Goal: Task Accomplishment & Management: Use online tool/utility

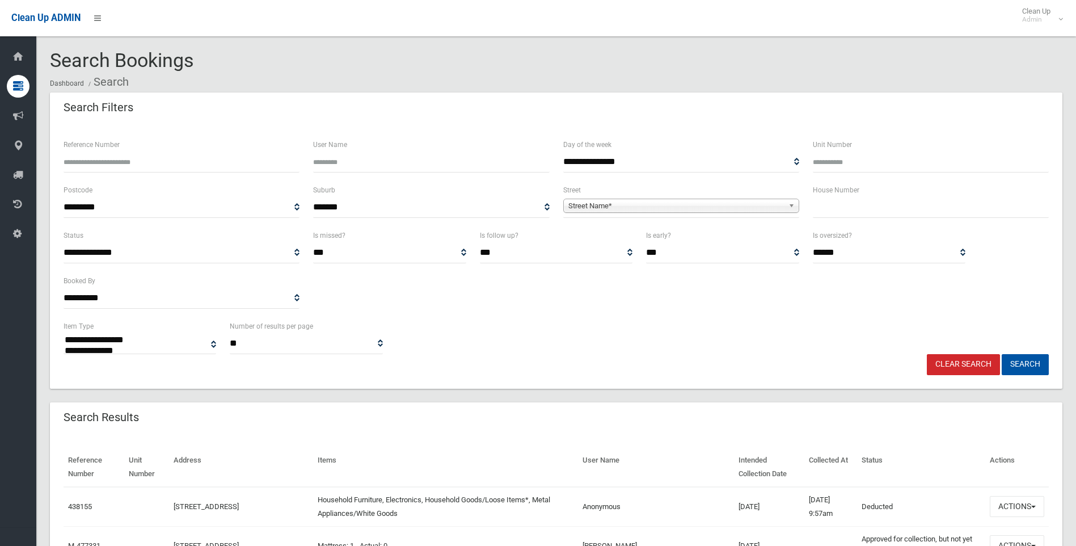
select select
click at [855, 215] on input "text" at bounding box center [931, 207] width 236 height 21
type input "***"
click at [608, 206] on span "Street Name*" at bounding box center [676, 206] width 216 height 14
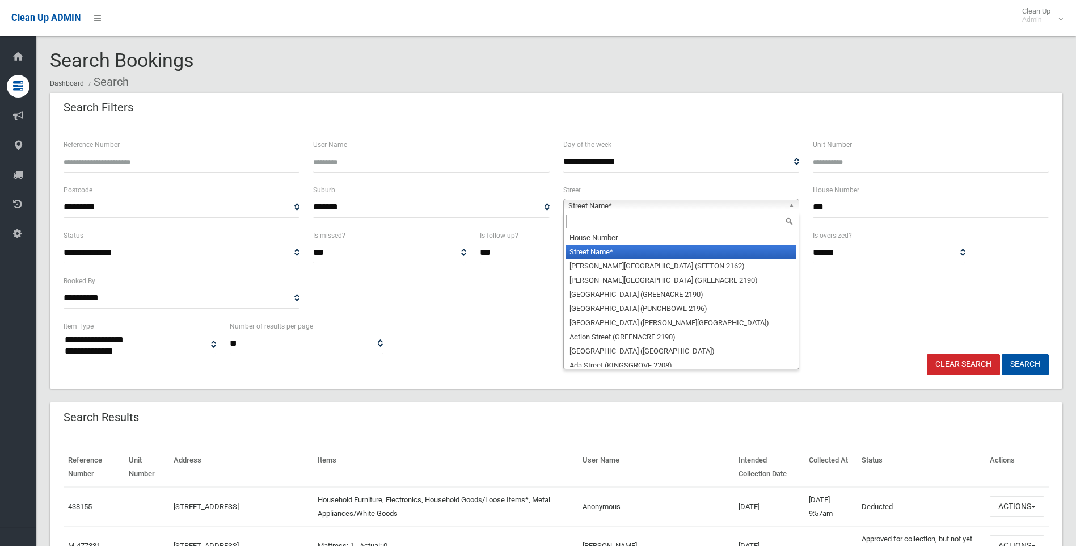
click at [609, 213] on div at bounding box center [681, 221] width 235 height 18
click at [607, 216] on input "text" at bounding box center [681, 221] width 230 height 14
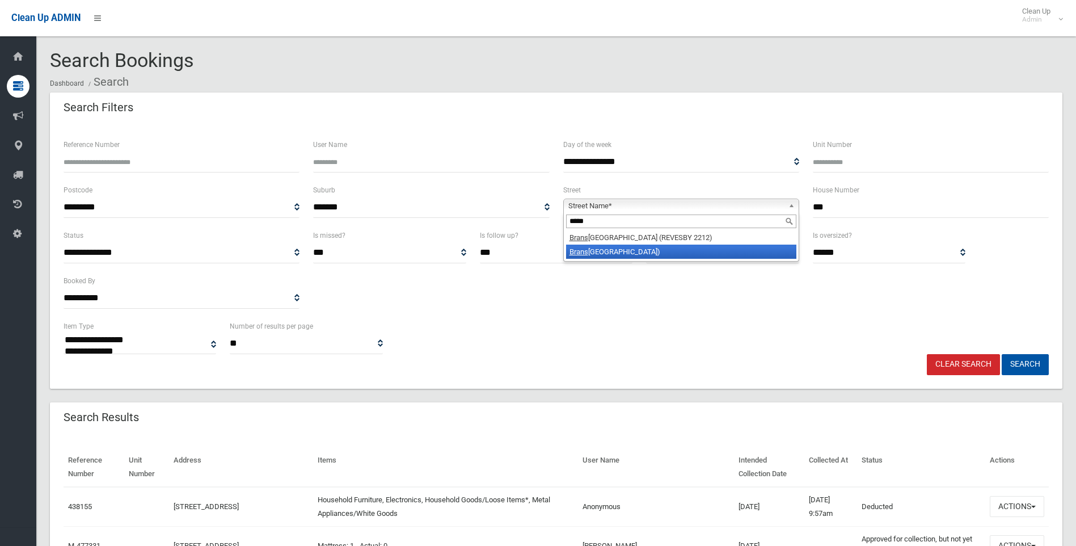
type input "*****"
click at [635, 248] on li "Brans grove Road (PANANIA 2213)" at bounding box center [681, 251] width 230 height 14
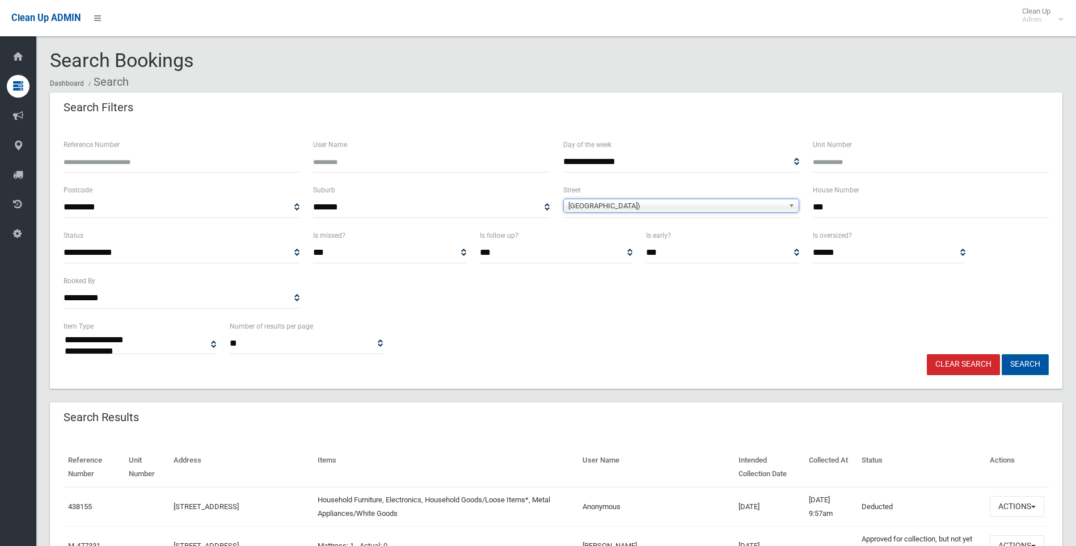
click at [1024, 361] on button "Search" at bounding box center [1025, 364] width 47 height 21
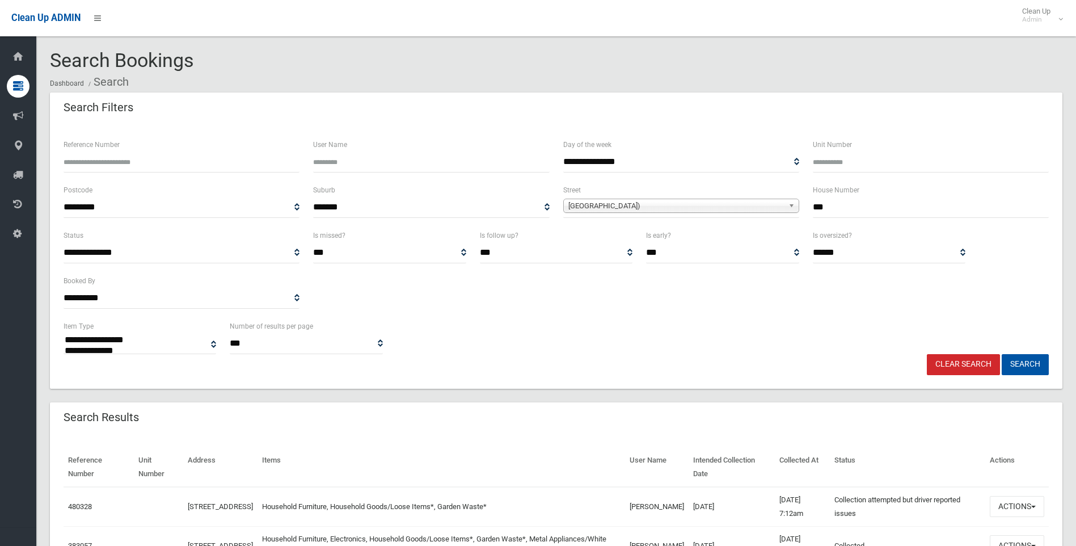
select select
click at [1018, 368] on button "Search" at bounding box center [1025, 364] width 47 height 21
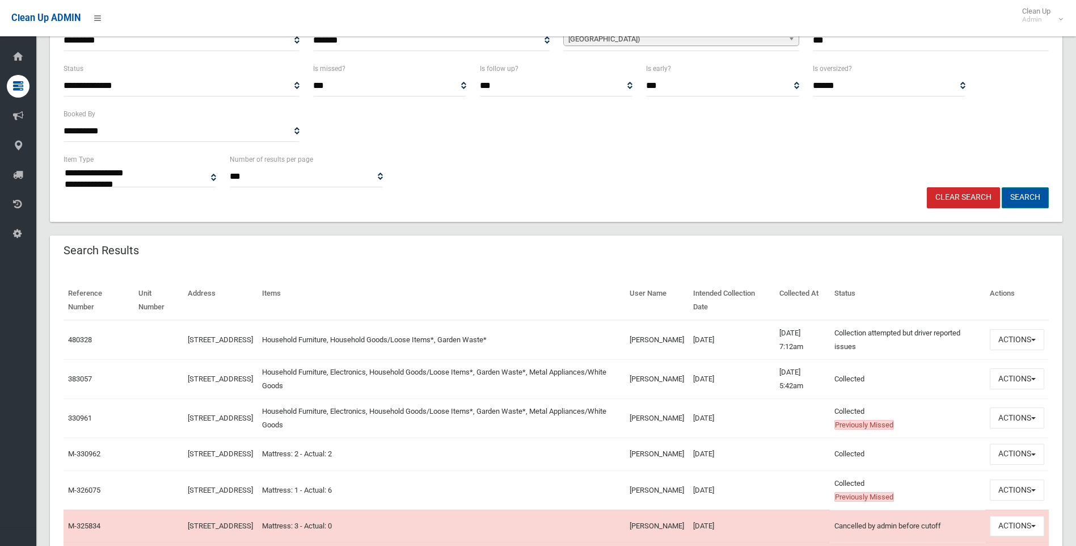
scroll to position [170, 0]
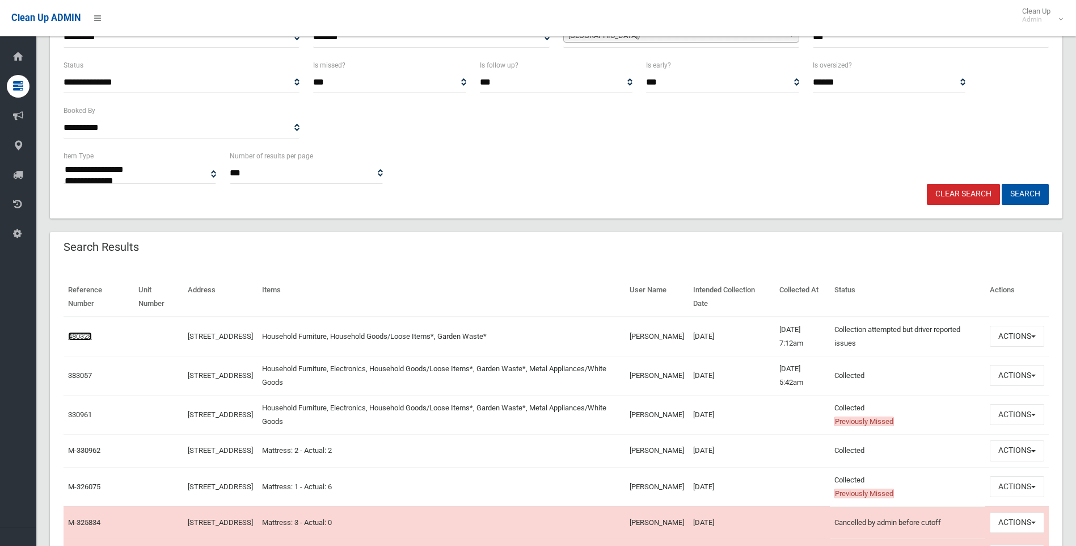
click at [86, 337] on link "480328" at bounding box center [80, 336] width 24 height 9
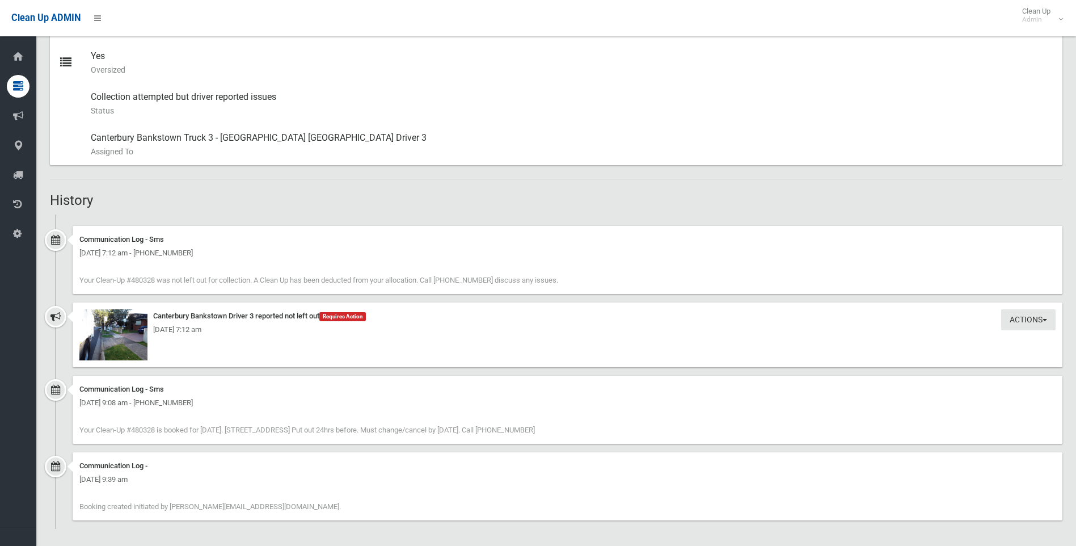
scroll to position [583, 0]
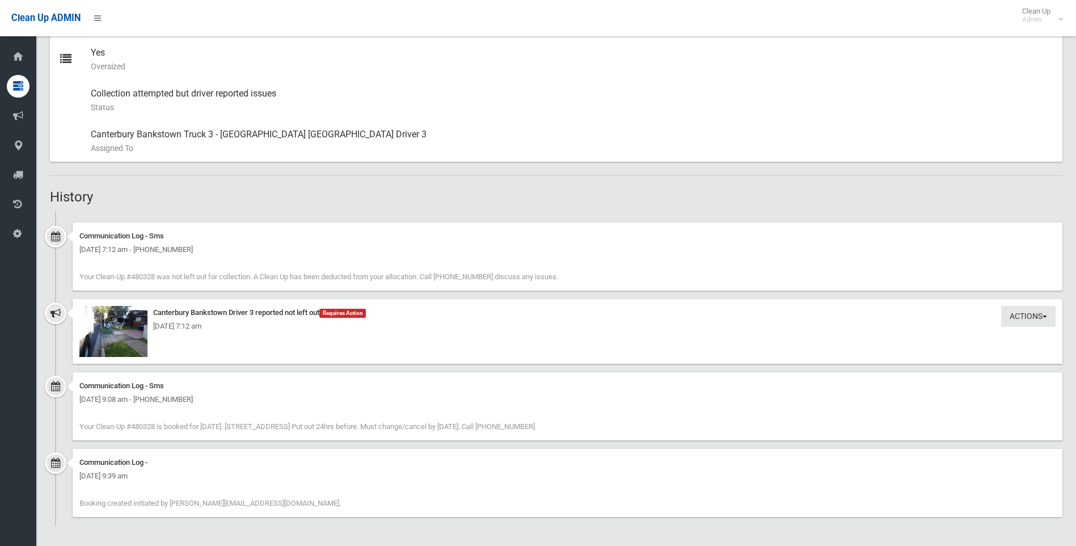
click at [125, 320] on div "Thursday 28th August 2025 - 7:12 am" at bounding box center [567, 326] width 976 height 14
click at [94, 344] on img at bounding box center [113, 331] width 68 height 51
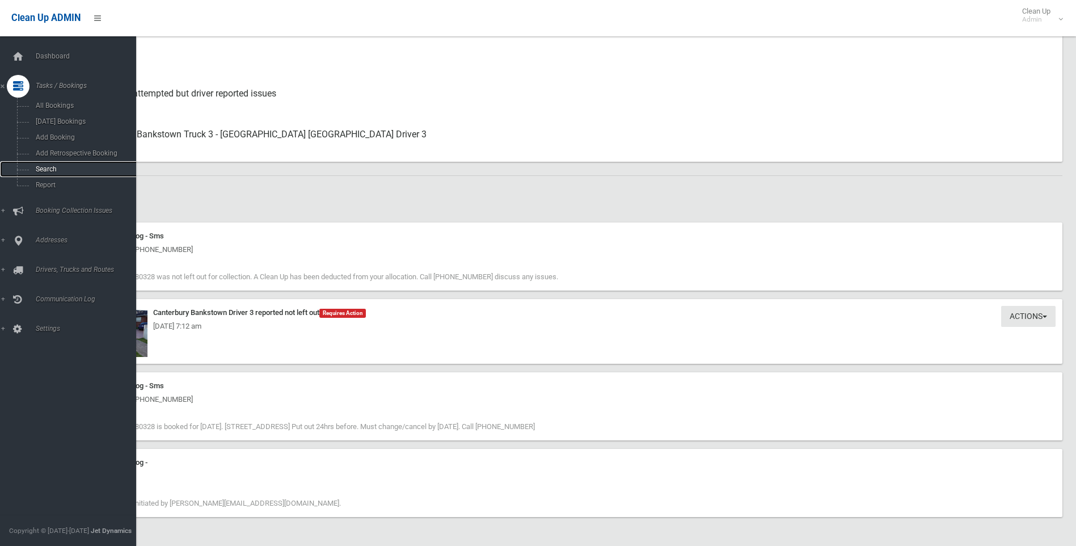
click at [43, 170] on span "Search" at bounding box center [83, 169] width 103 height 8
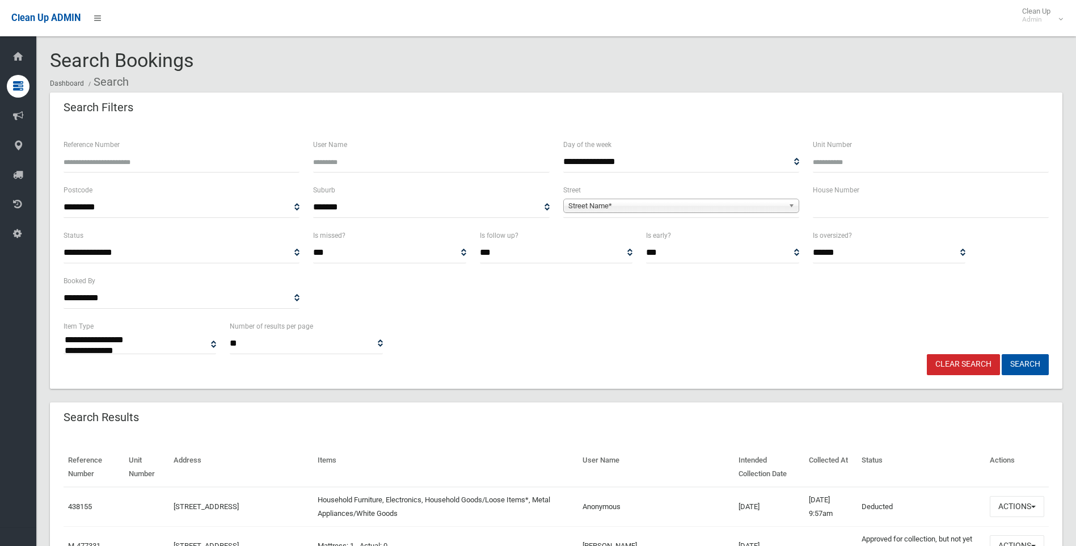
select select
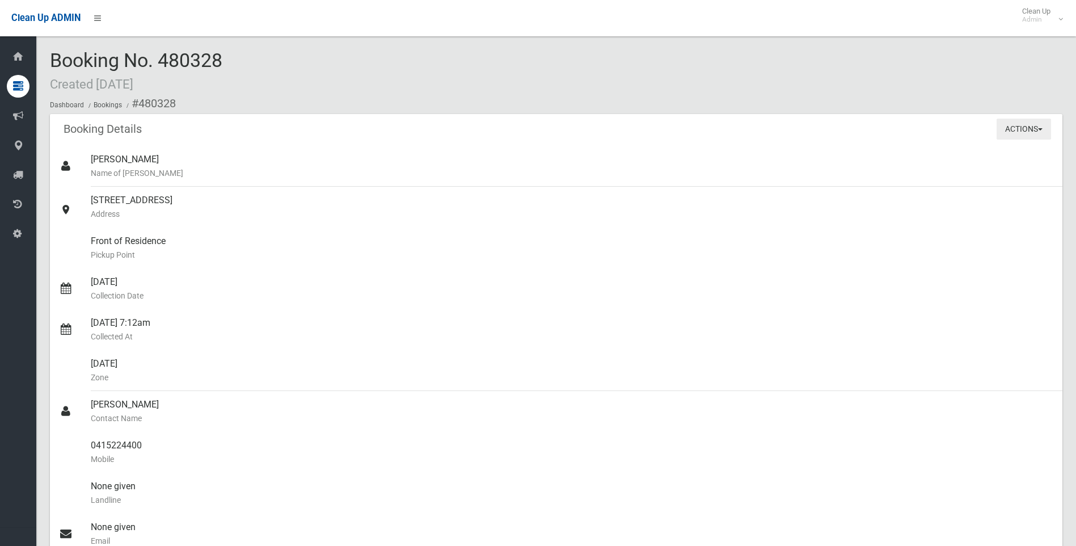
click at [1024, 129] on button "Actions" at bounding box center [1023, 129] width 54 height 21
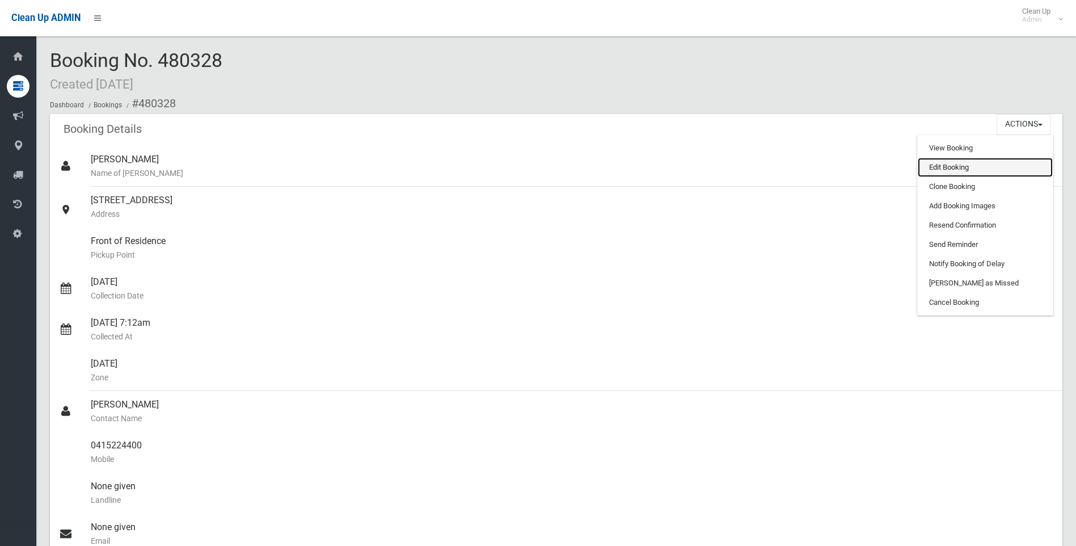
click at [930, 163] on link "Edit Booking" at bounding box center [985, 167] width 135 height 19
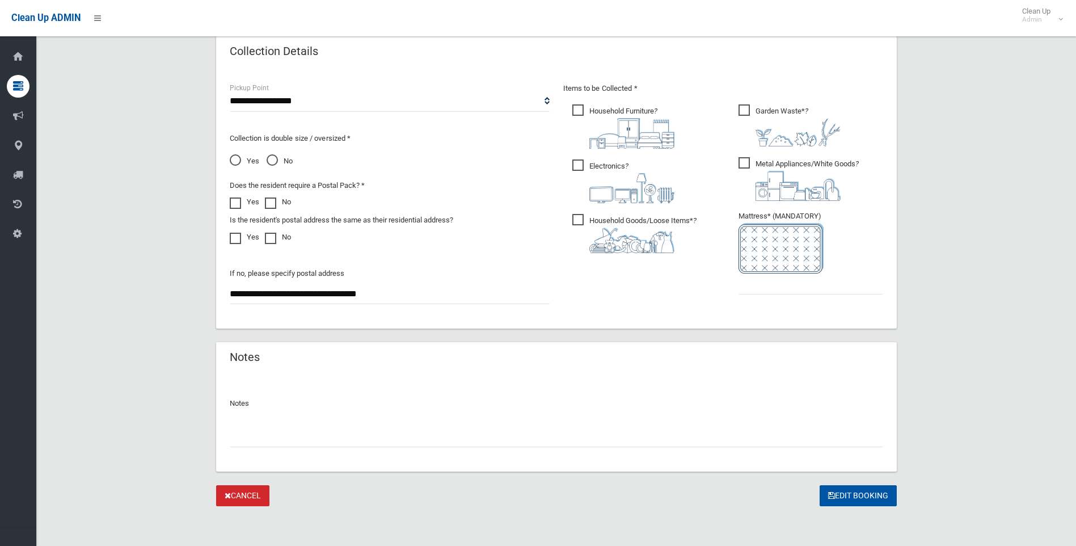
scroll to position [577, 0]
click at [324, 423] on div at bounding box center [556, 431] width 653 height 30
click at [392, 442] on input "text" at bounding box center [556, 435] width 653 height 21
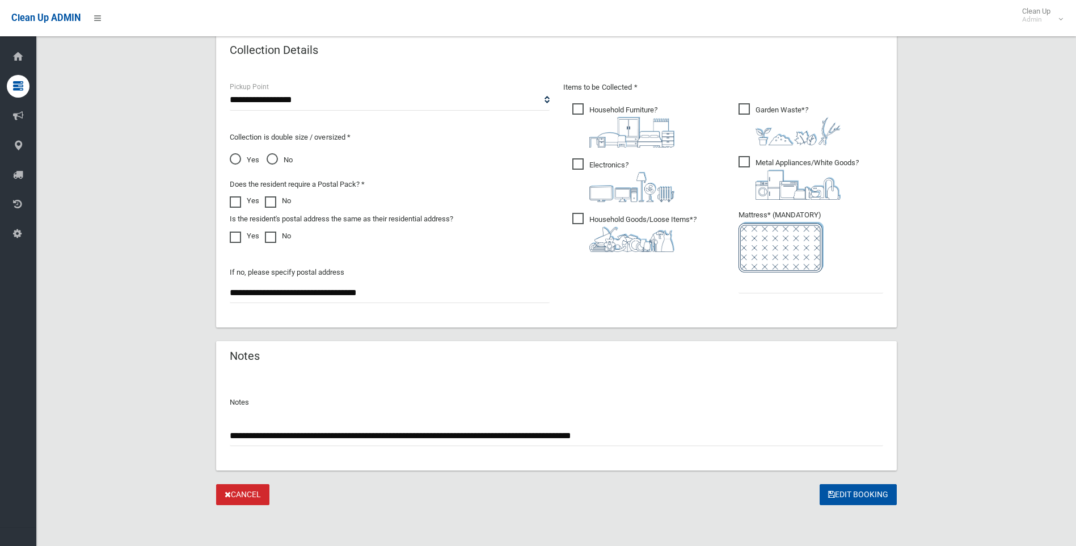
click at [637, 433] on input "**********" at bounding box center [556, 435] width 653 height 21
click at [882, 432] on input "**********" at bounding box center [556, 435] width 653 height 21
drag, startPoint x: 838, startPoint y: 443, endPoint x: 846, endPoint y: 441, distance: 8.1
click at [838, 443] on input "**********" at bounding box center [556, 435] width 653 height 21
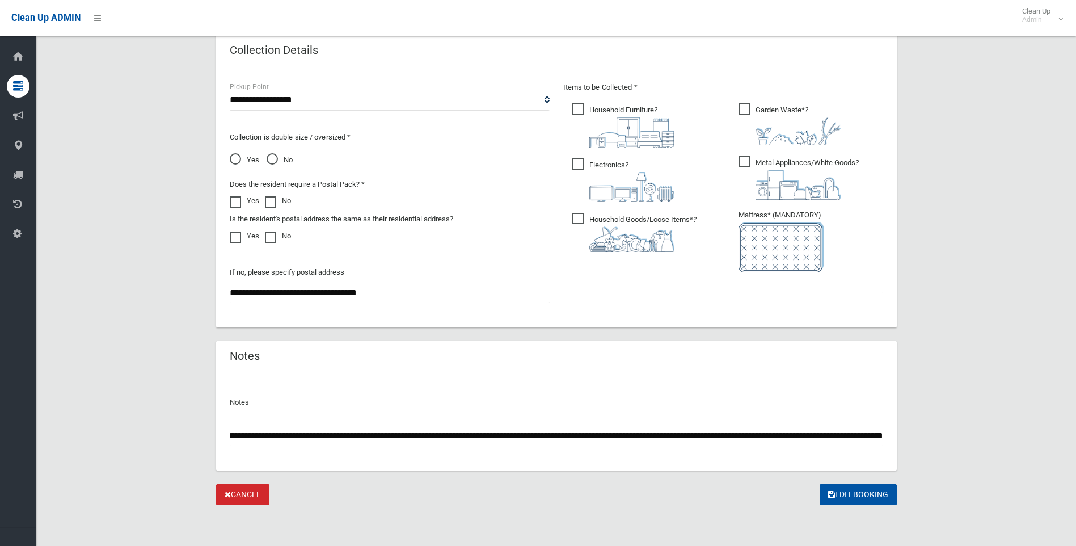
click at [785, 436] on input "**********" at bounding box center [556, 435] width 653 height 21
type input "**********"
click at [852, 497] on button "Edit Booking" at bounding box center [858, 494] width 77 height 21
type input "*"
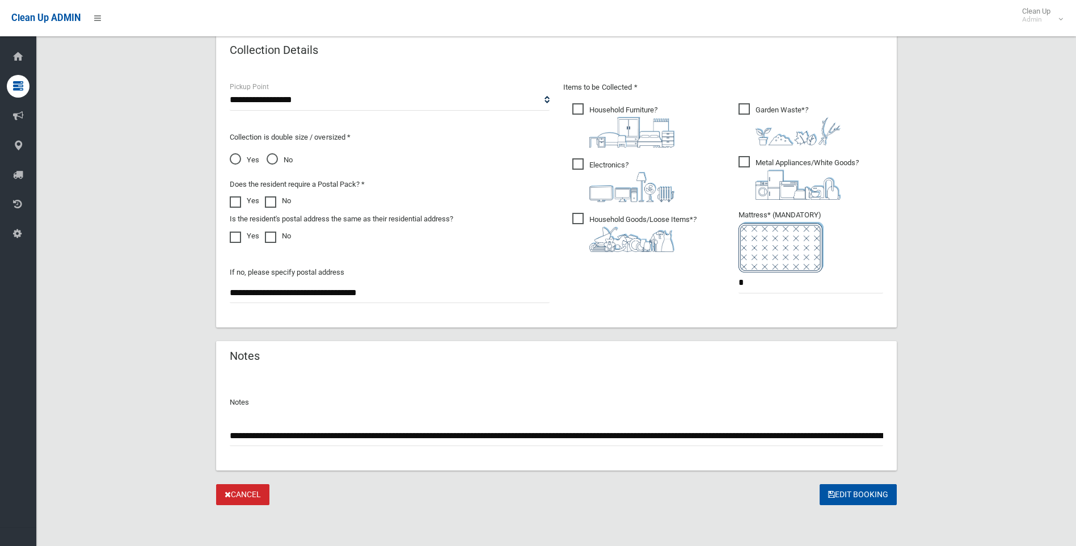
click at [825, 476] on form "**********" at bounding box center [556, 10] width 681 height 989
click at [835, 493] on button "Edit Booking" at bounding box center [858, 494] width 77 height 21
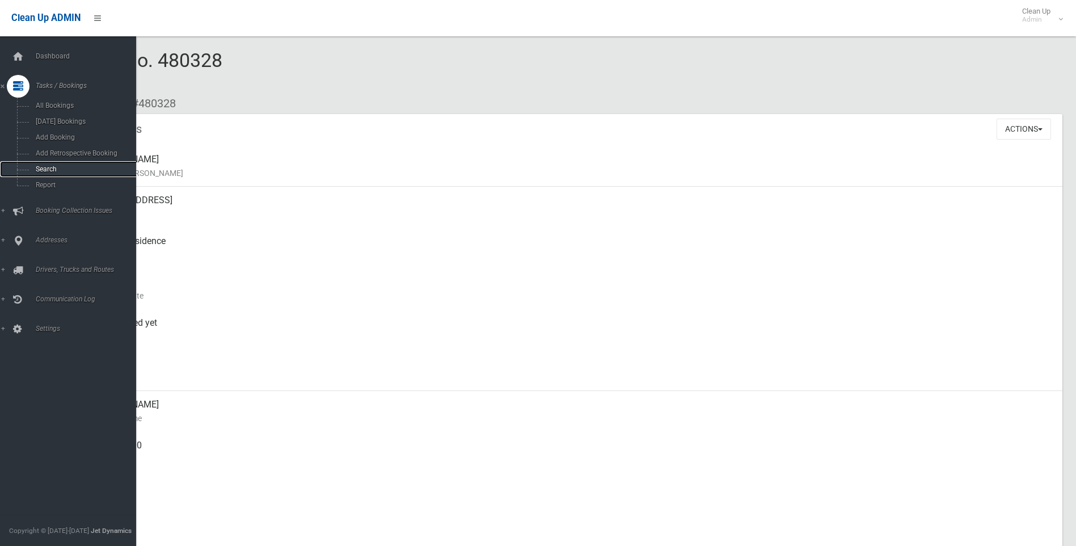
click at [47, 171] on span "Search" at bounding box center [83, 169] width 103 height 8
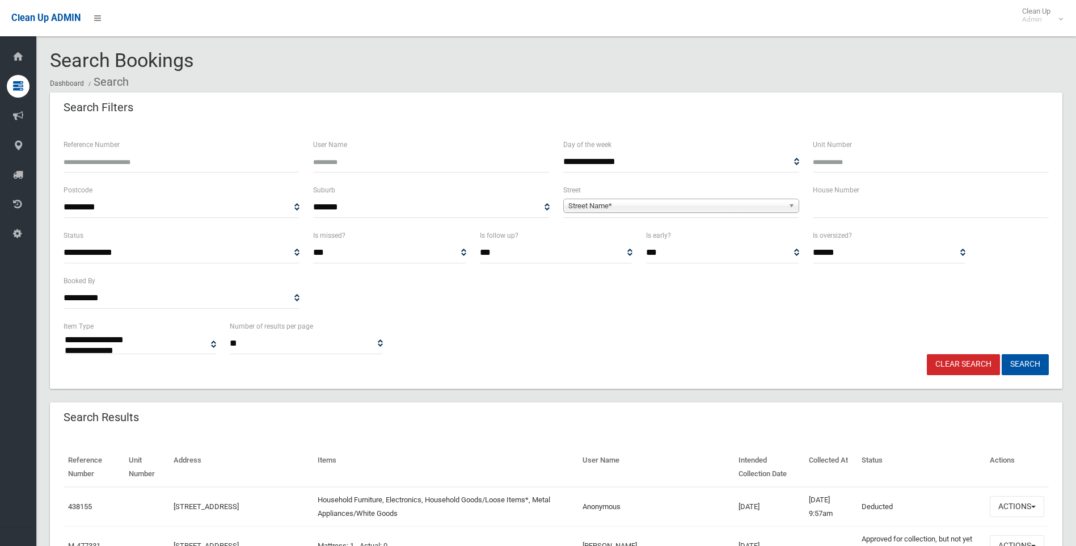
select select
click at [1025, 265] on div "**********" at bounding box center [556, 274] width 999 height 91
click at [848, 207] on input "text" at bounding box center [931, 207] width 236 height 21
type input "*"
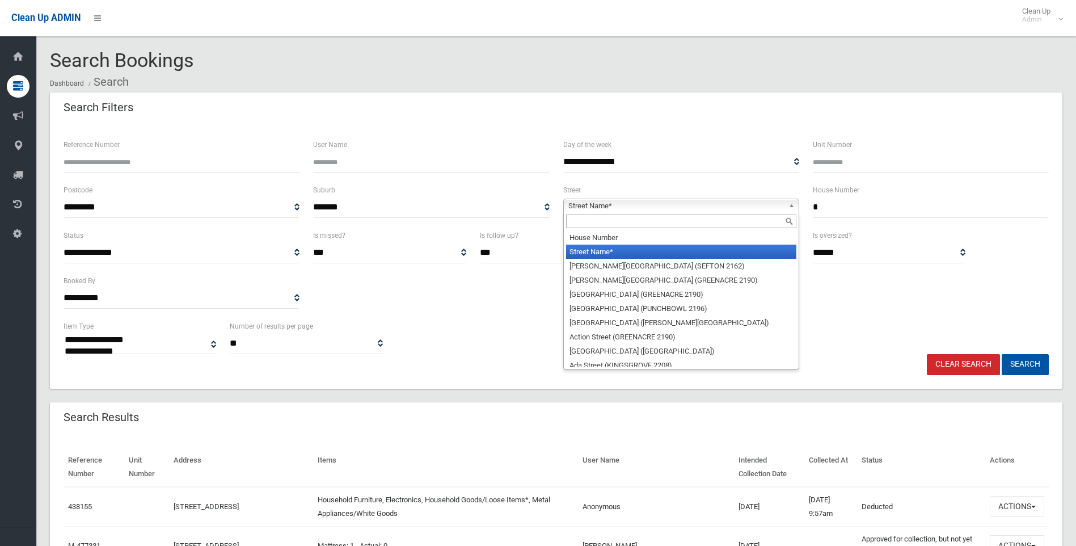
click at [607, 199] on span "Street Name*" at bounding box center [676, 206] width 216 height 14
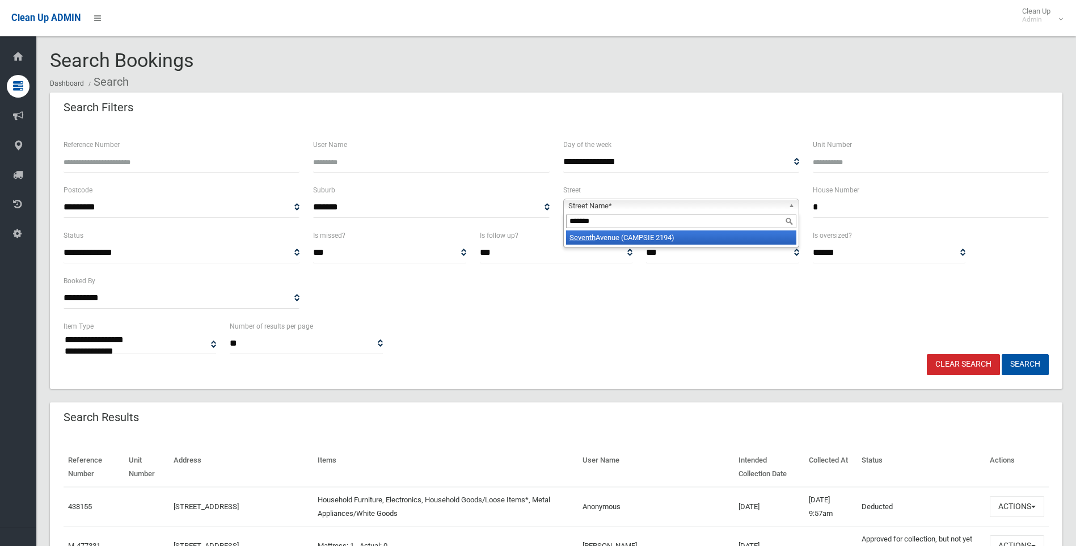
type input "*******"
click at [638, 236] on li "Seventh Avenue (CAMPSIE 2194)" at bounding box center [681, 237] width 230 height 14
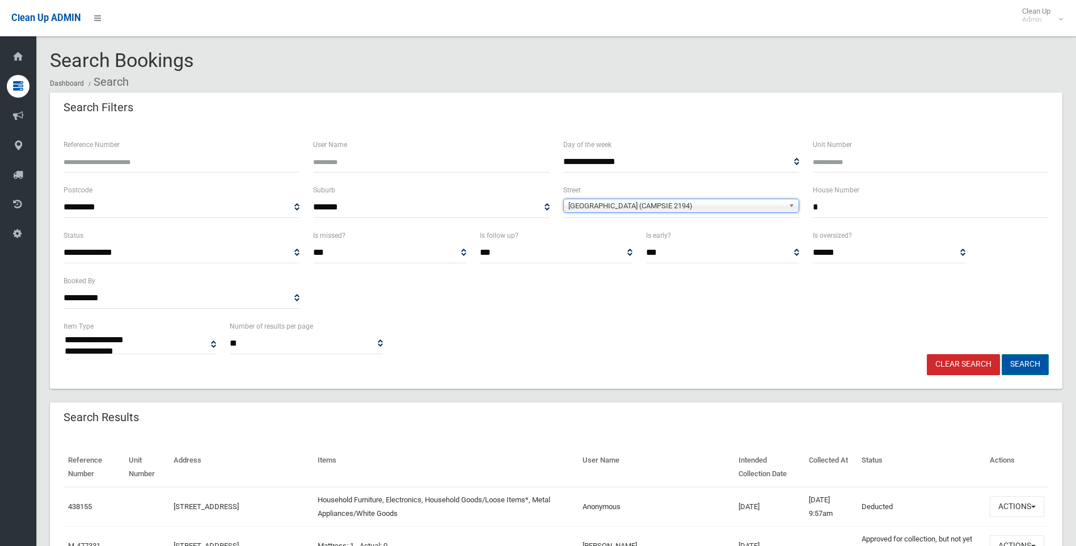
click at [1038, 370] on button "Search" at bounding box center [1025, 364] width 47 height 21
click at [1028, 364] on button "Search" at bounding box center [1025, 364] width 47 height 21
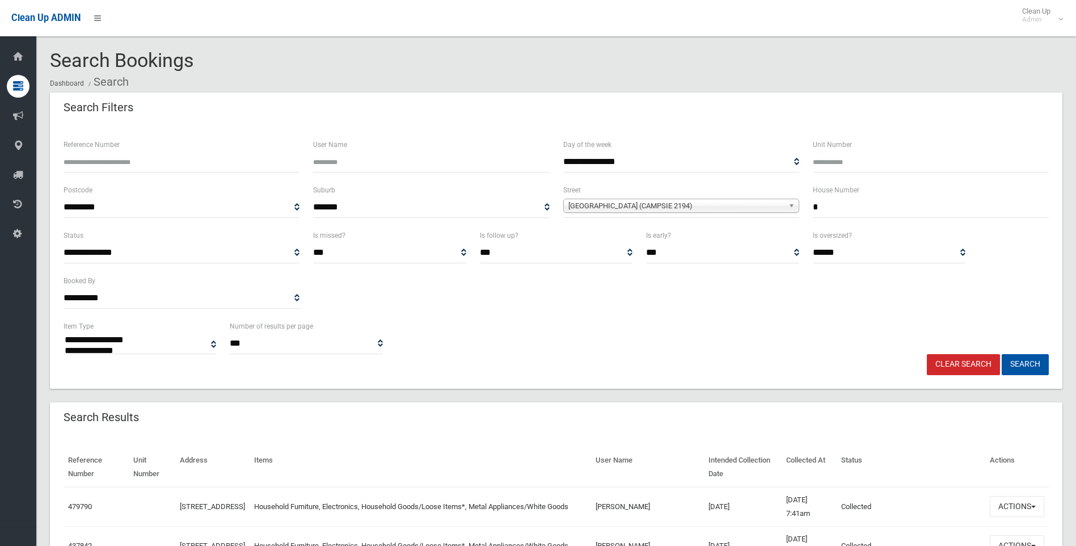
select select
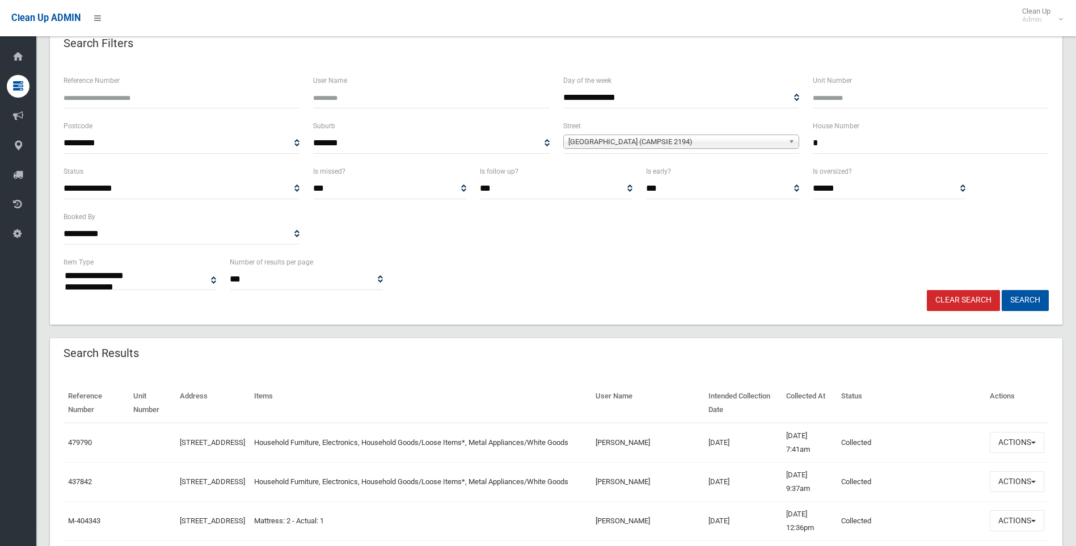
scroll to position [170, 0]
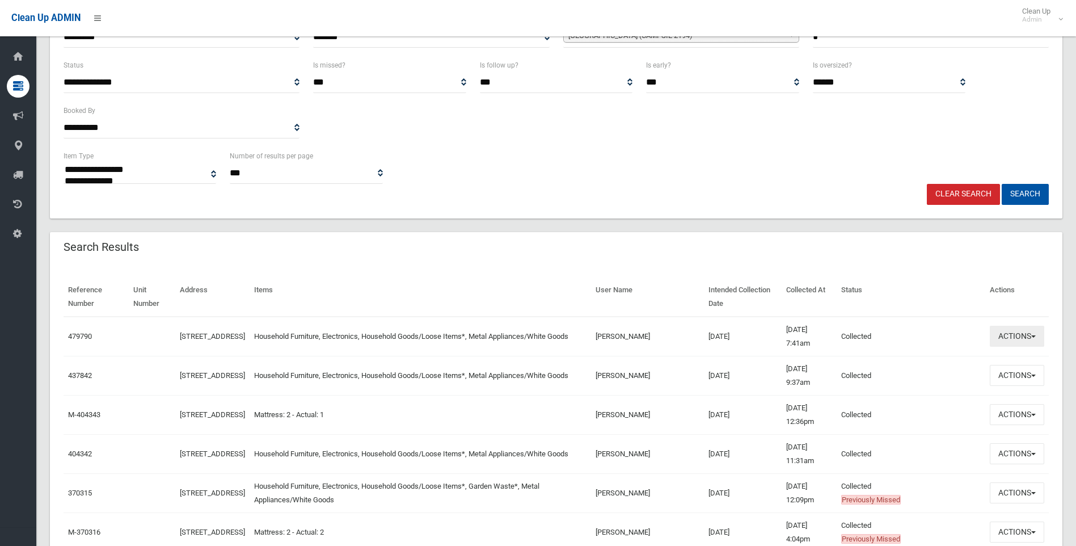
click at [1022, 341] on button "Actions" at bounding box center [1017, 336] width 54 height 21
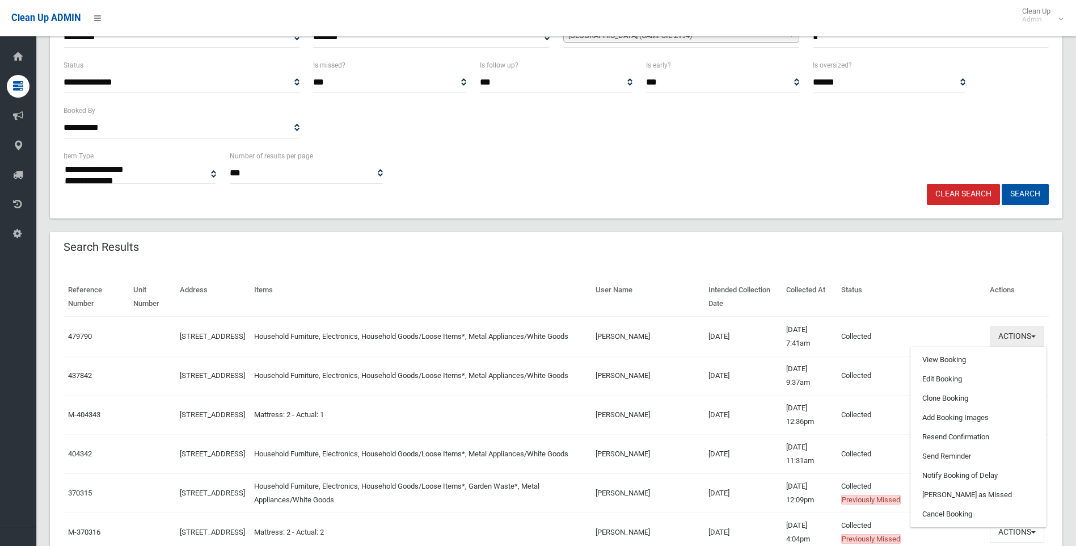
click at [1012, 334] on button "Actions" at bounding box center [1017, 336] width 54 height 21
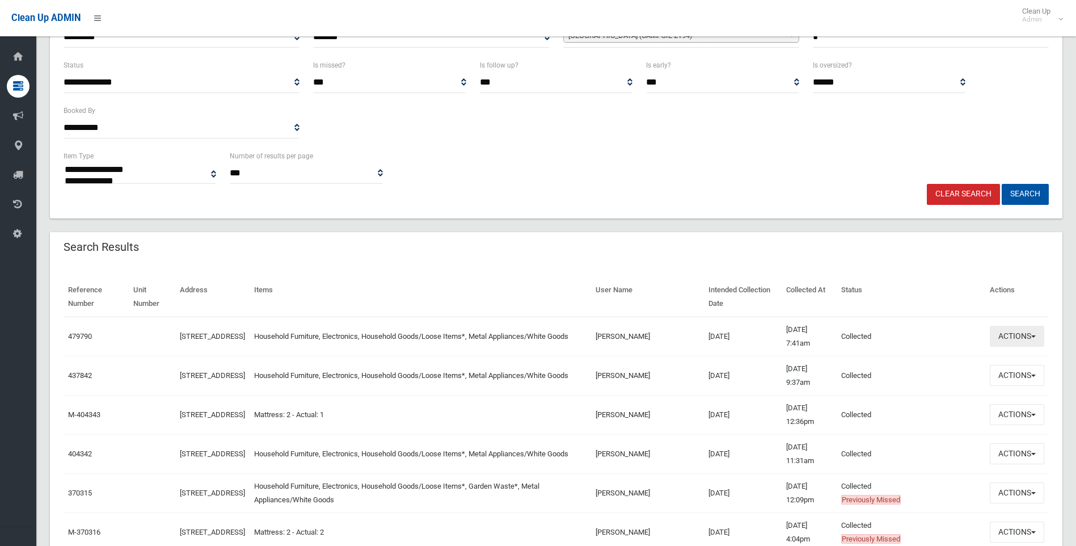
click at [1012, 334] on button "Actions" at bounding box center [1017, 336] width 54 height 21
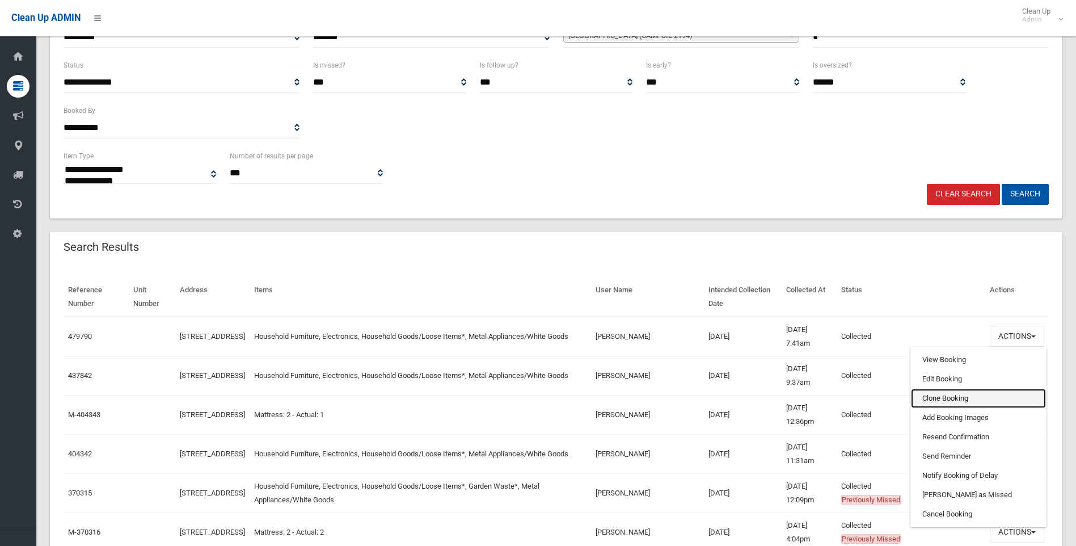
click at [941, 399] on link "Clone Booking" at bounding box center [978, 397] width 135 height 19
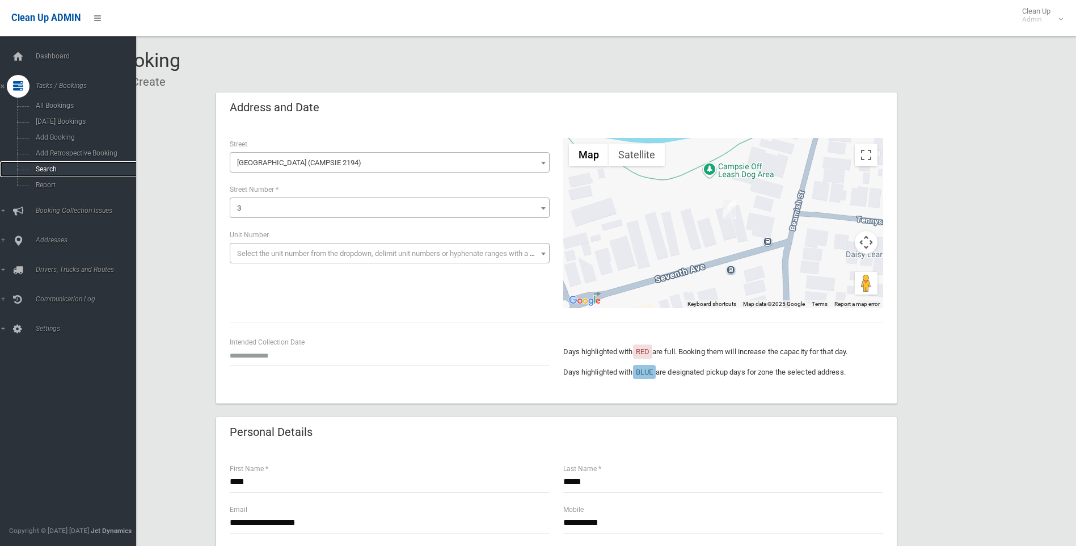
click at [45, 168] on span "Search" at bounding box center [83, 169] width 103 height 8
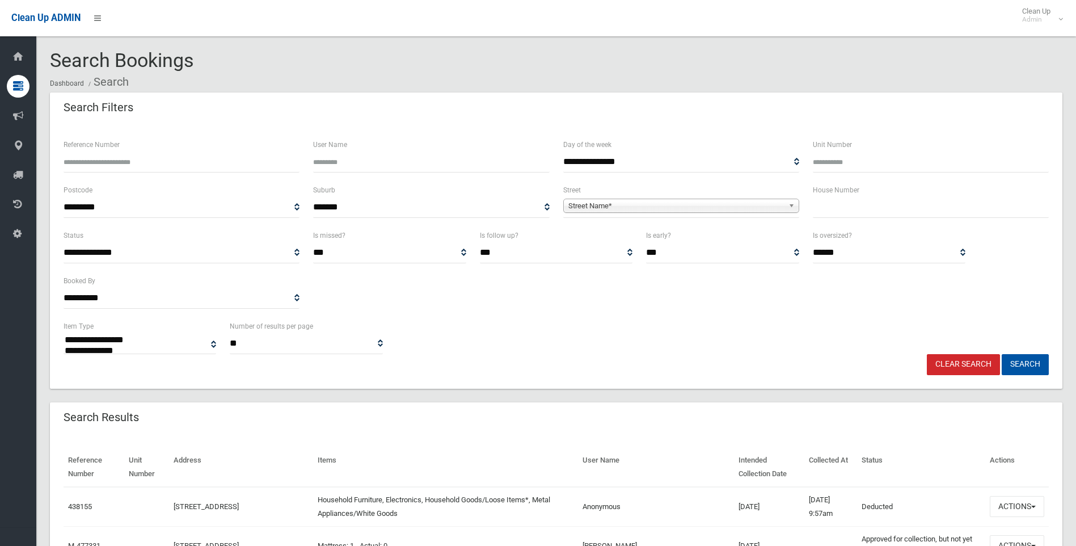
select select
